Goal: Task Accomplishment & Management: Use online tool/utility

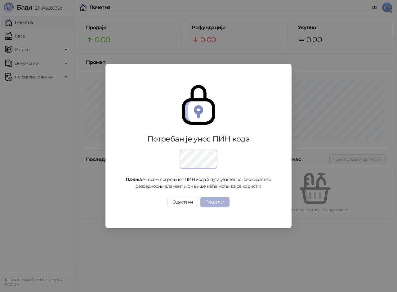
click at [208, 204] on button "Пошаљи" at bounding box center [214, 202] width 29 height 10
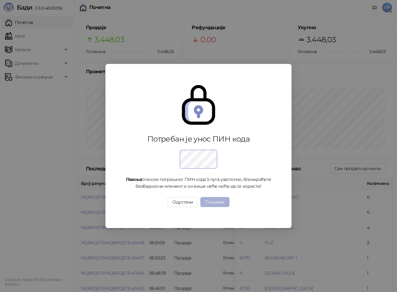
click at [211, 202] on button "Пошаљи" at bounding box center [214, 202] width 29 height 10
click at [213, 201] on button "Пошаљи" at bounding box center [214, 202] width 29 height 10
click at [212, 202] on button "Пошаљи" at bounding box center [214, 202] width 29 height 10
